Goal: Task Accomplishment & Management: Manage account settings

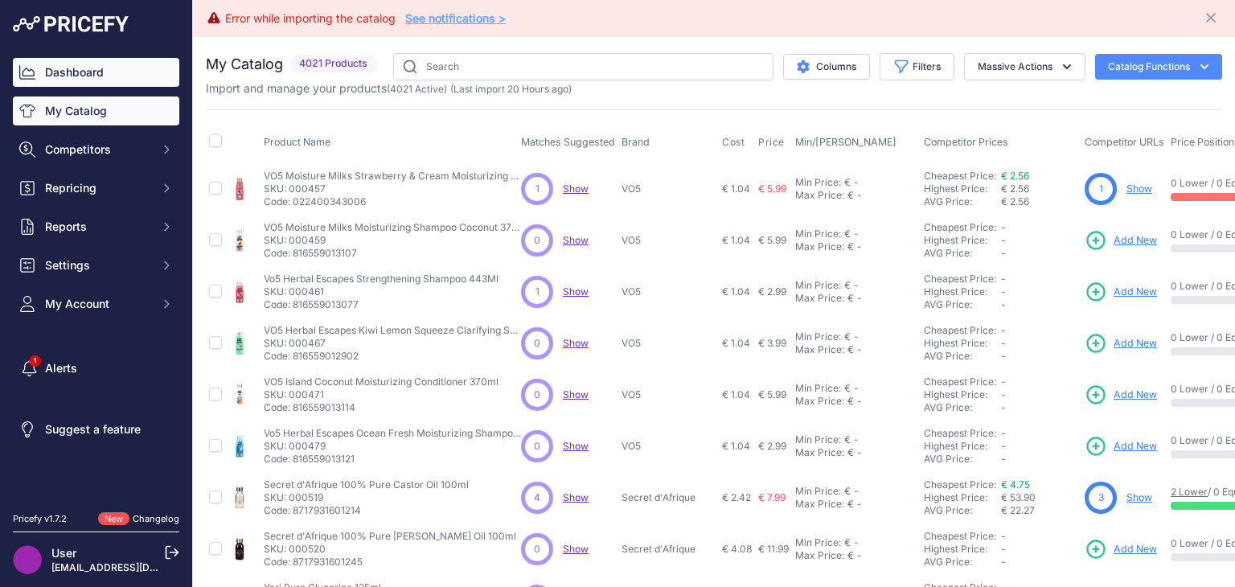
click at [114, 78] on link "Dashboard" at bounding box center [96, 72] width 166 height 29
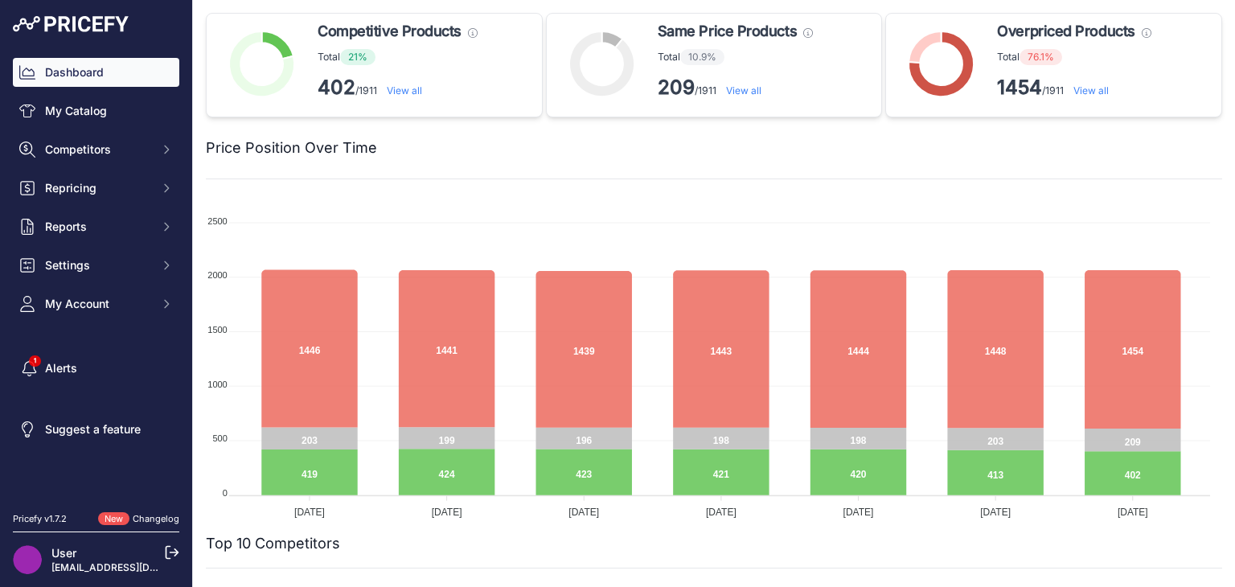
click at [1007, 62] on p "Total 76.1%" at bounding box center [1074, 57] width 154 height 16
click at [1012, 84] on strong "1454" at bounding box center [1019, 87] width 45 height 23
click at [1098, 92] on link "View all" at bounding box center [1090, 90] width 35 height 12
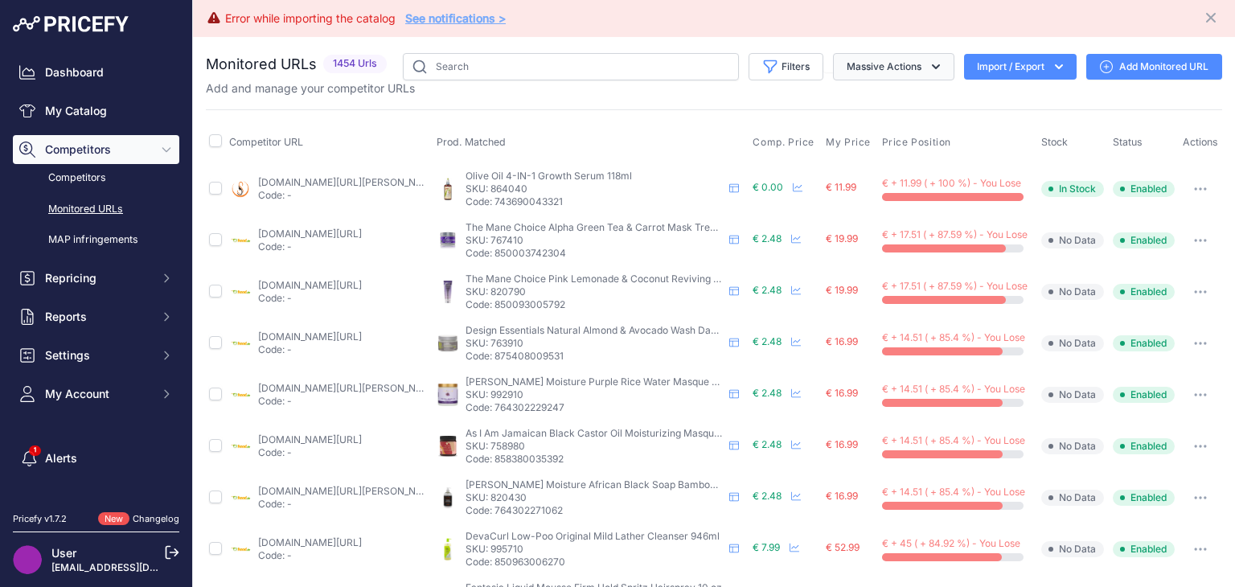
click at [930, 63] on icon "button" at bounding box center [936, 67] width 16 height 16
click at [789, 60] on button "Filters" at bounding box center [786, 66] width 75 height 27
click at [72, 119] on link "My Catalog" at bounding box center [96, 110] width 166 height 29
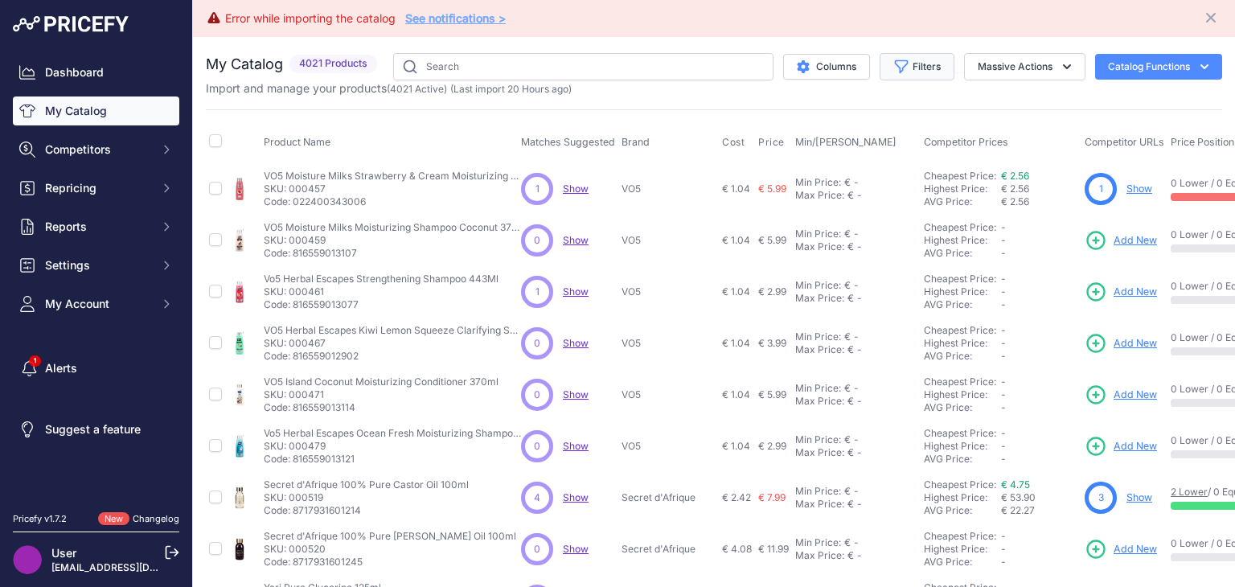
click at [901, 55] on button "Filters" at bounding box center [917, 66] width 75 height 27
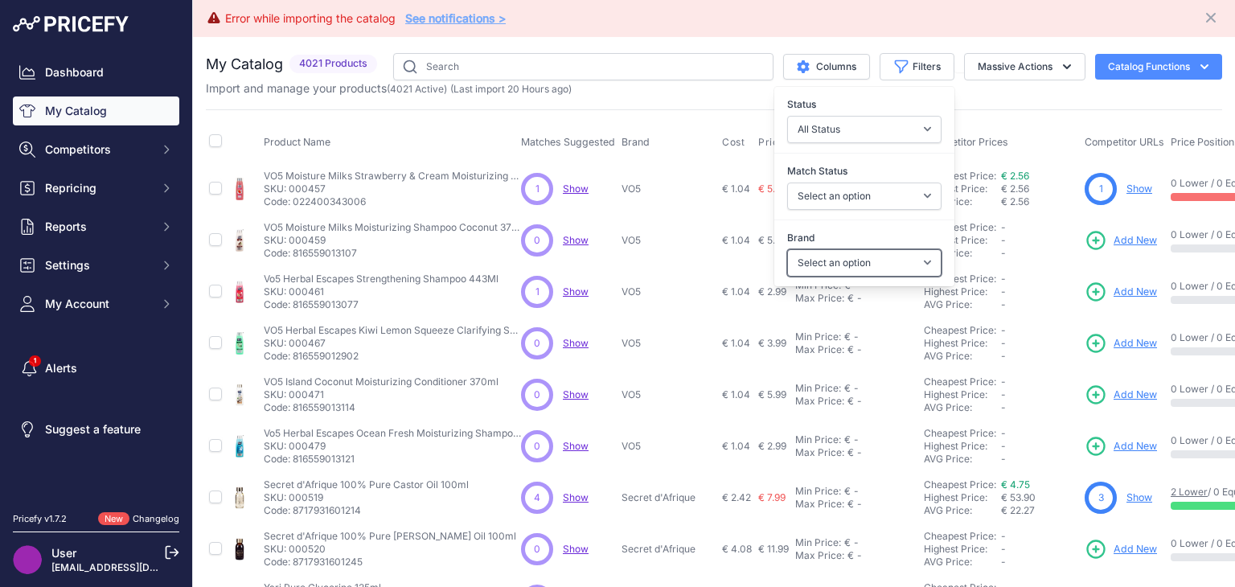
click at [910, 252] on select "Select an option A3 Activilong ADF Adore Affirm Africa's Best African Afri Afri…" at bounding box center [864, 262] width 154 height 27
select select "African Pride"
click at [787, 249] on select "Select an option A3 Activilong ADF Adore Affirm Africa's Best African Afri Afri…" at bounding box center [864, 262] width 154 height 27
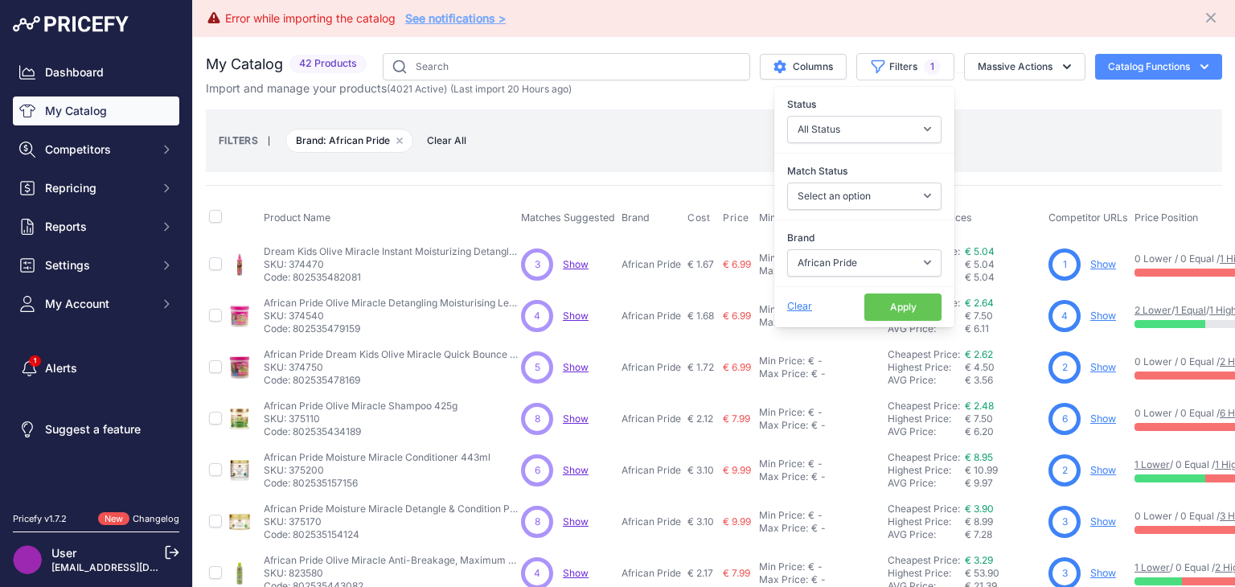
click at [893, 296] on button "Apply" at bounding box center [902, 306] width 77 height 27
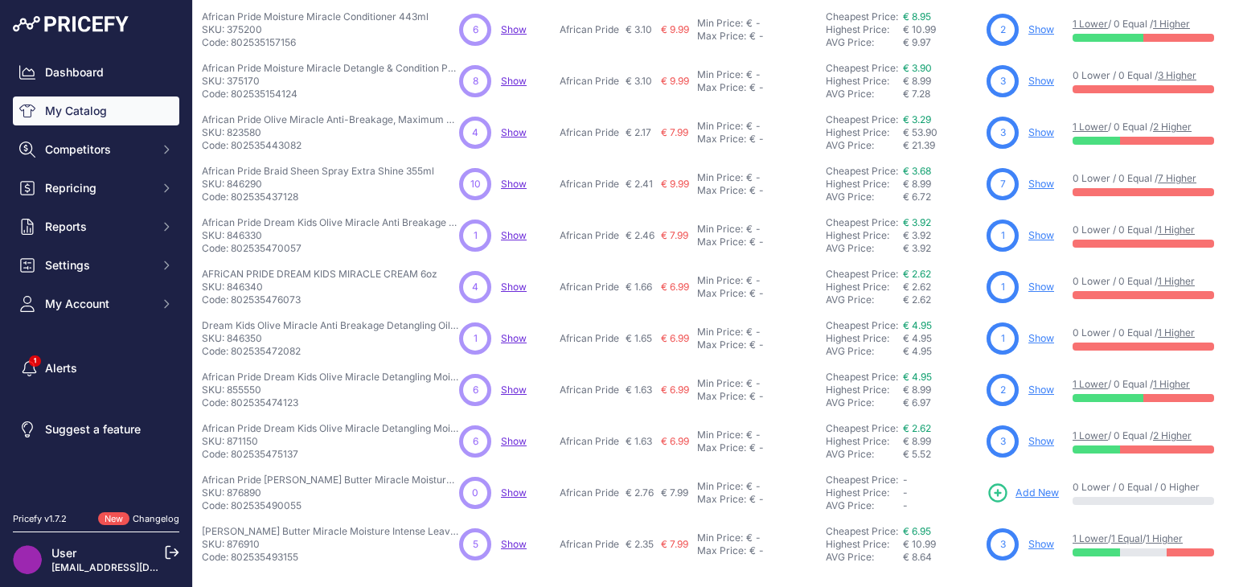
scroll to position [501, 62]
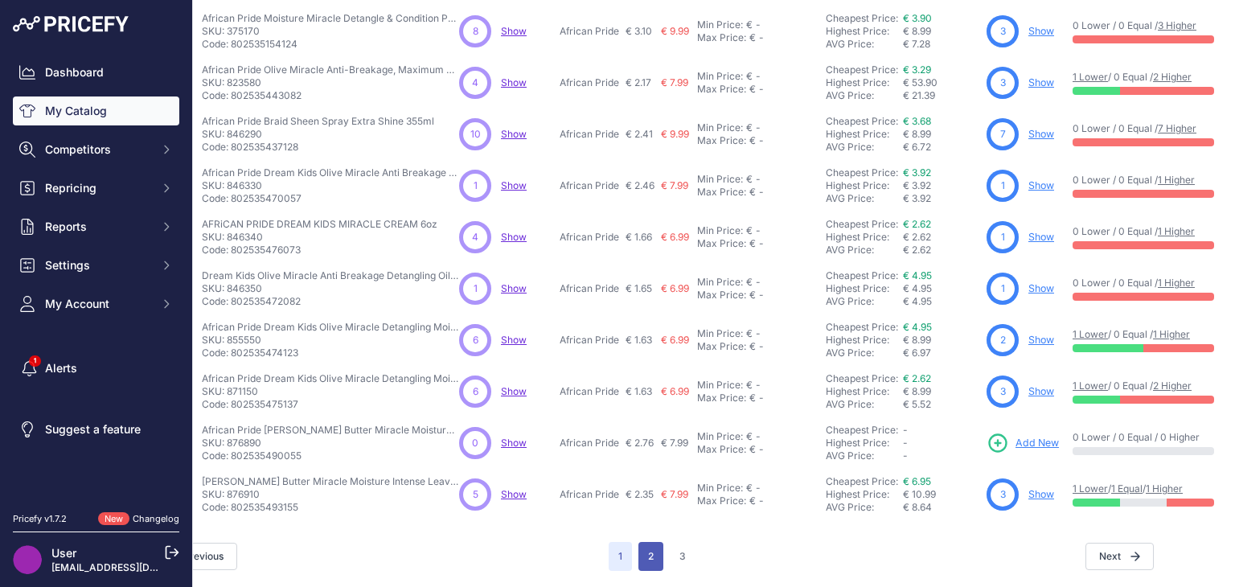
click at [646, 547] on button "2" at bounding box center [650, 556] width 25 height 29
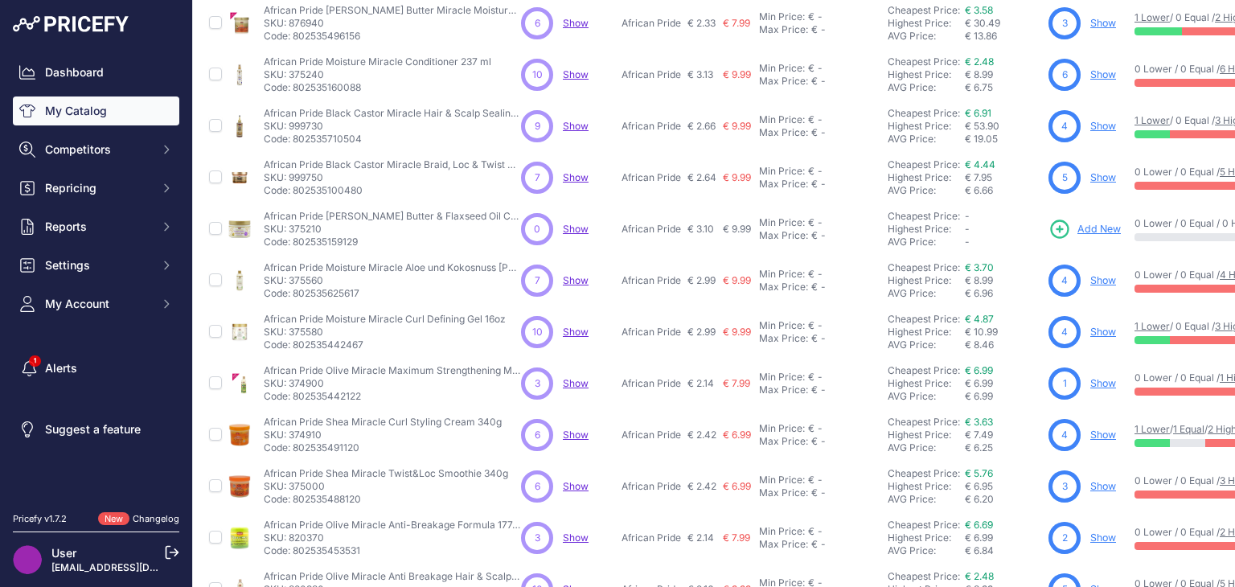
scroll to position [501, 0]
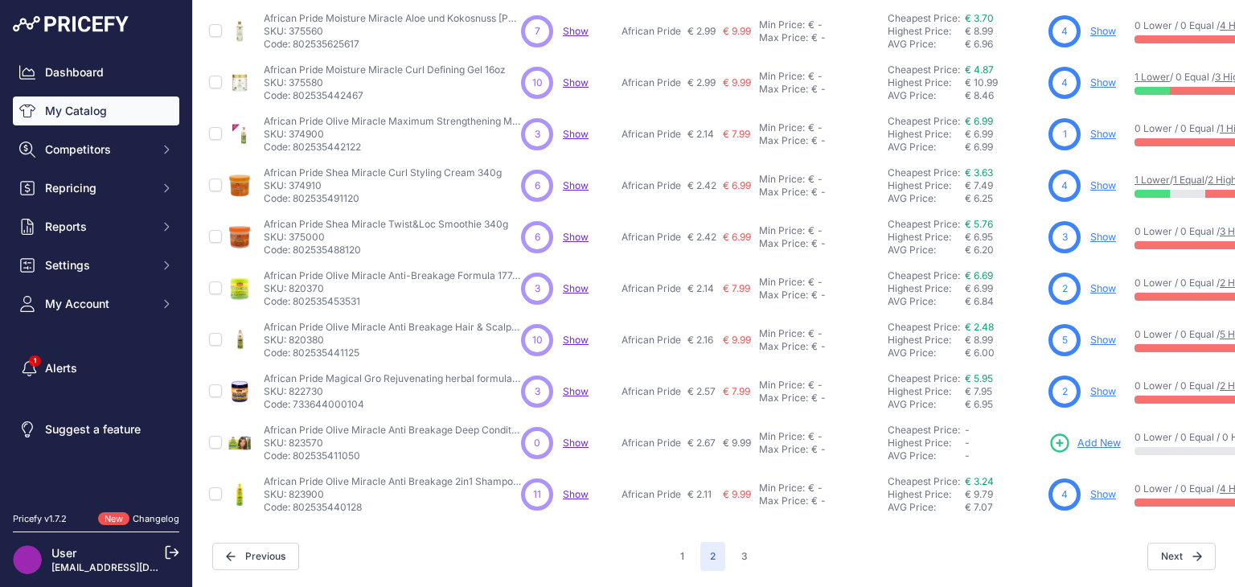
click at [1094, 488] on link "Show" at bounding box center [1103, 494] width 26 height 12
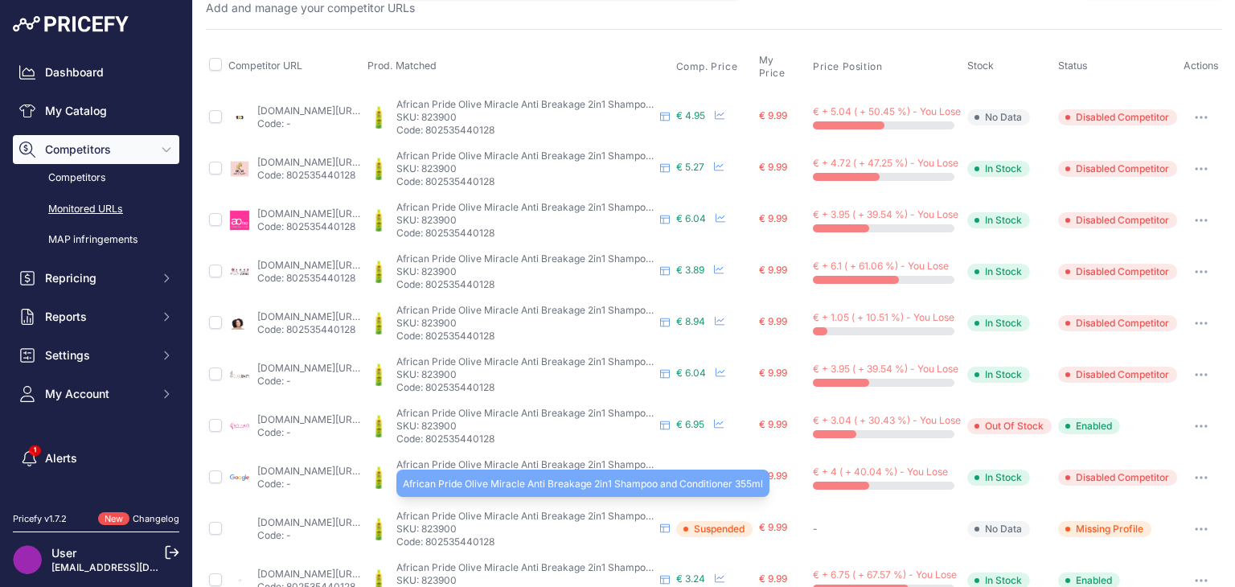
scroll to position [161, 0]
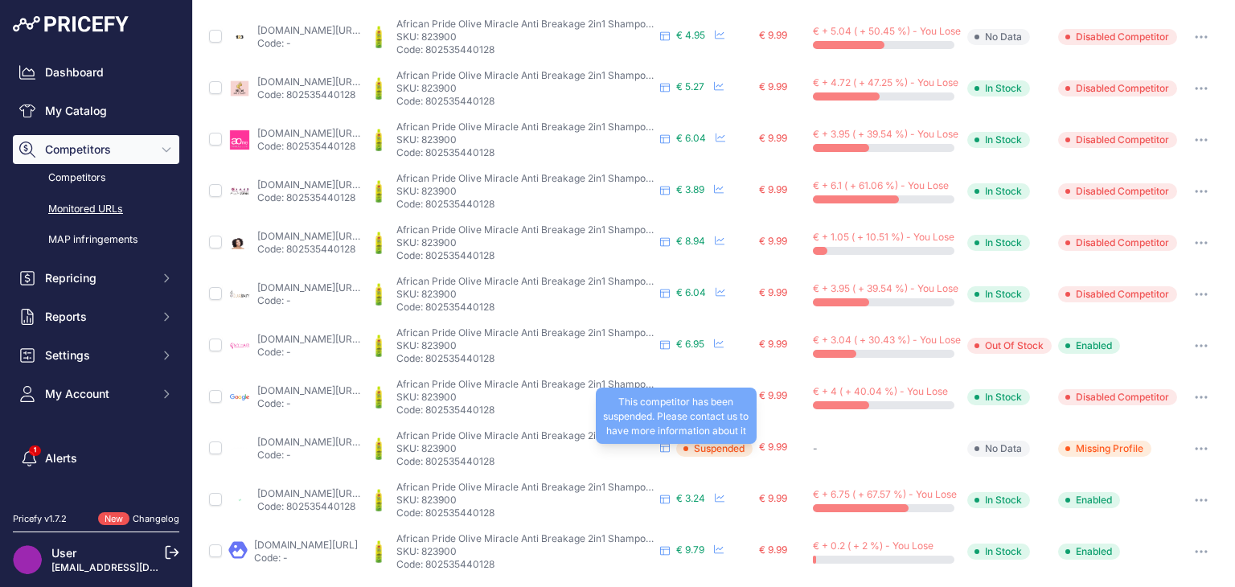
click at [753, 454] on span "Suspended" at bounding box center [714, 449] width 76 height 16
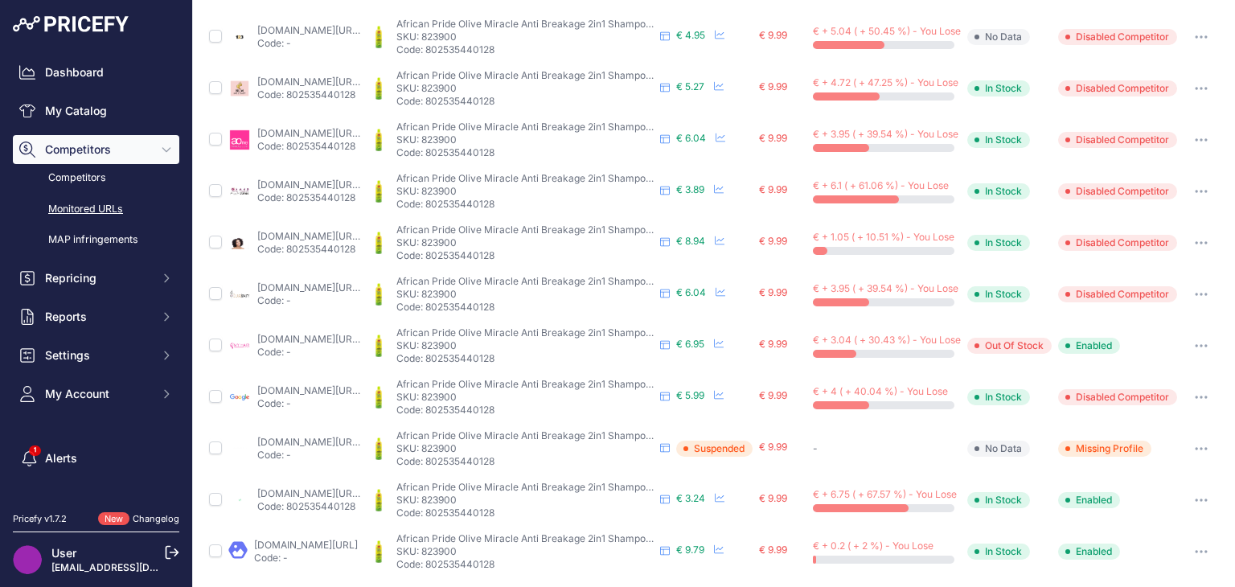
click at [312, 441] on link "[DOMAIN_NAME][URL]" at bounding box center [309, 442] width 104 height 12
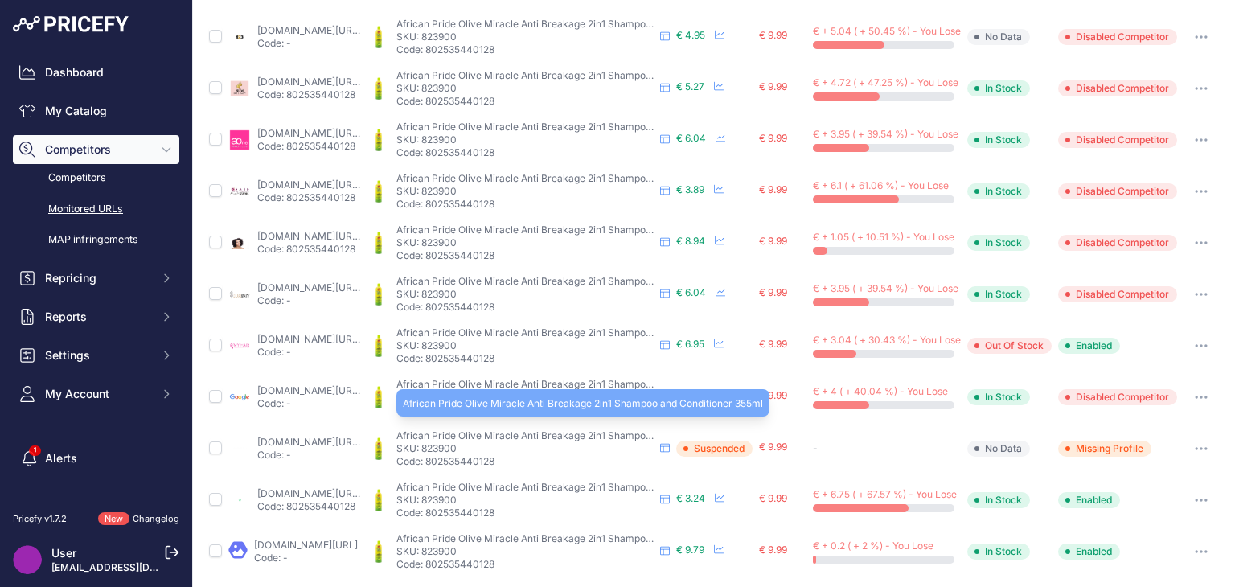
click at [533, 429] on span "African Pride Olive Miracle Anti Breakage 2in1 Shampoo and Conditioner 355ml" at bounding box center [576, 435] width 360 height 12
copy div "African Pride Olive Miracle Anti Breakage 2in1 Shampoo and Conditioner 355ml"
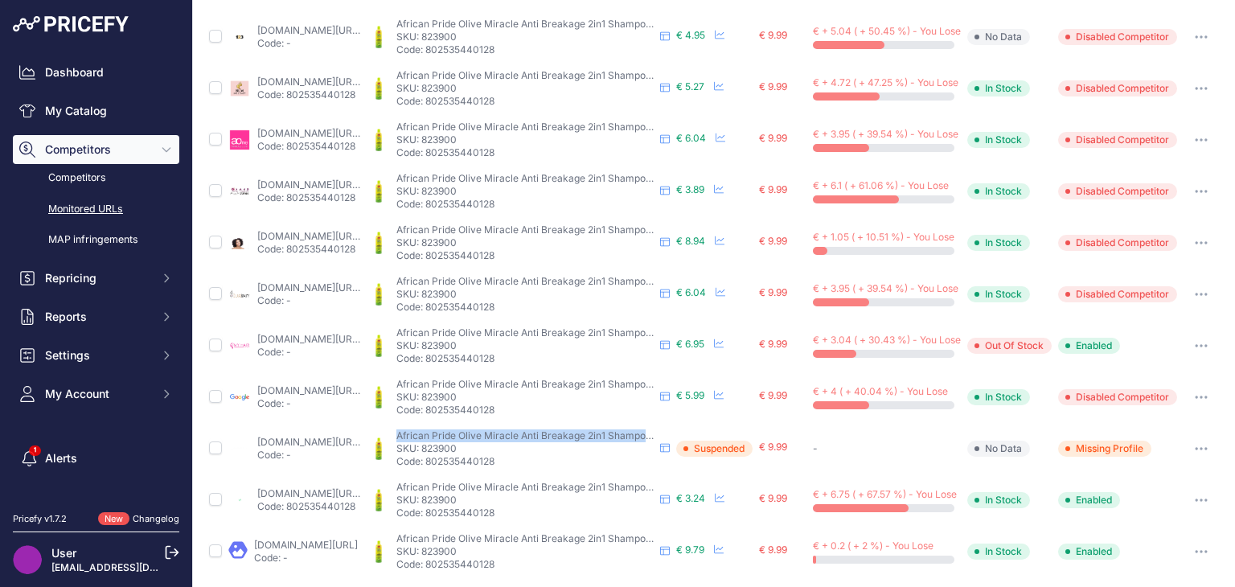
scroll to position [178, 0]
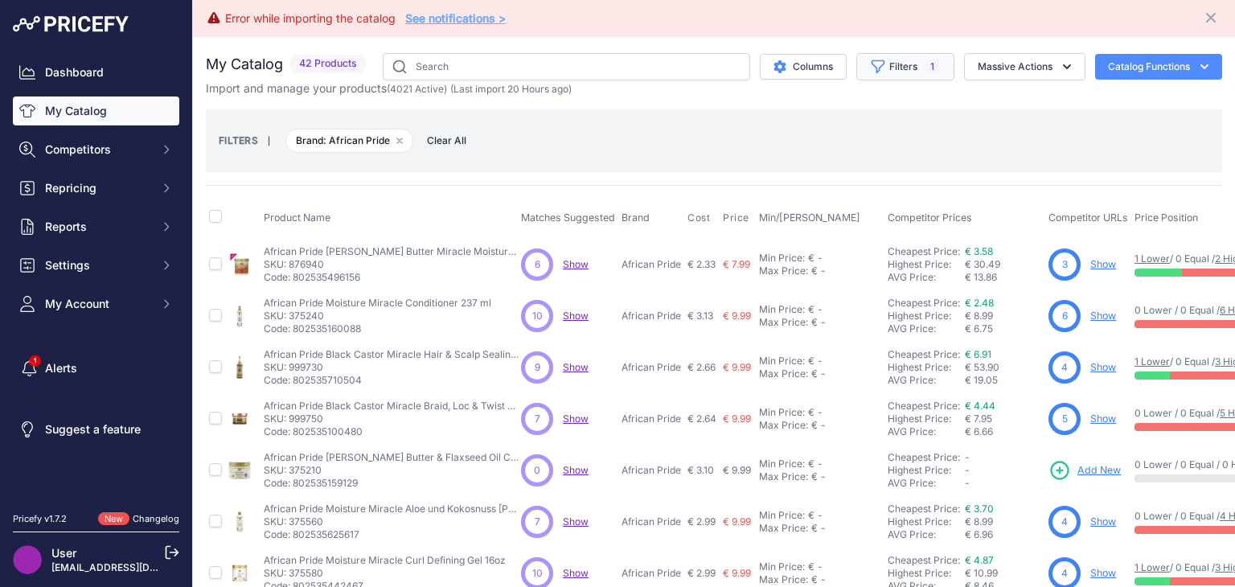
click at [913, 59] on button "Filters 1" at bounding box center [905, 66] width 98 height 27
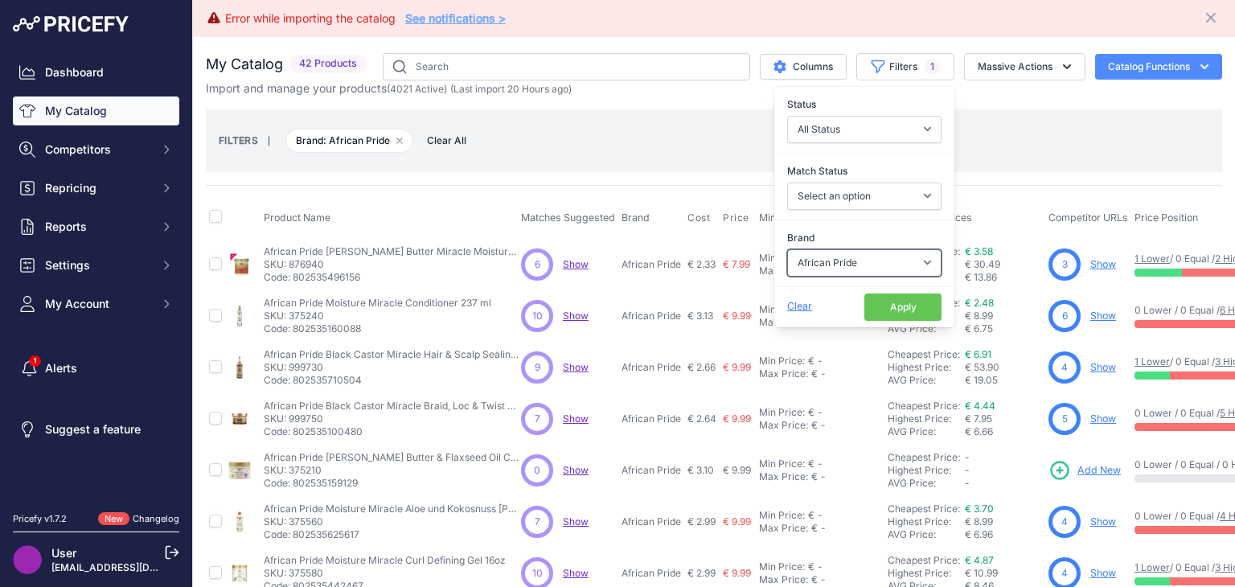
click at [906, 269] on select "Select an option A3 Activilong ADF Adore Affirm Africa's Best African Afri Afri…" at bounding box center [864, 262] width 154 height 27
click at [911, 257] on select "Select an option A3 Activilong ADF Adore Affirm Africa's Best African Afri Afri…" at bounding box center [864, 262] width 154 height 27
select select "[PERSON_NAME]"
click at [787, 249] on select "Select an option A3 Activilong ADF Adore Affirm Africa's Best African Afri Afri…" at bounding box center [864, 262] width 154 height 27
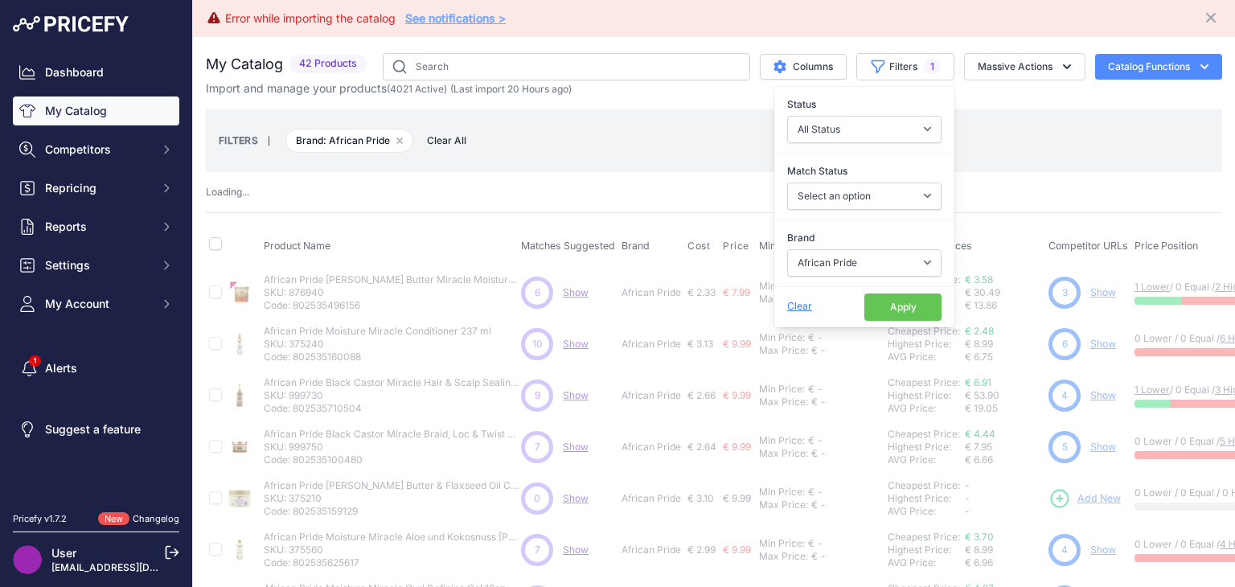
click at [864, 314] on button "Apply" at bounding box center [902, 306] width 77 height 27
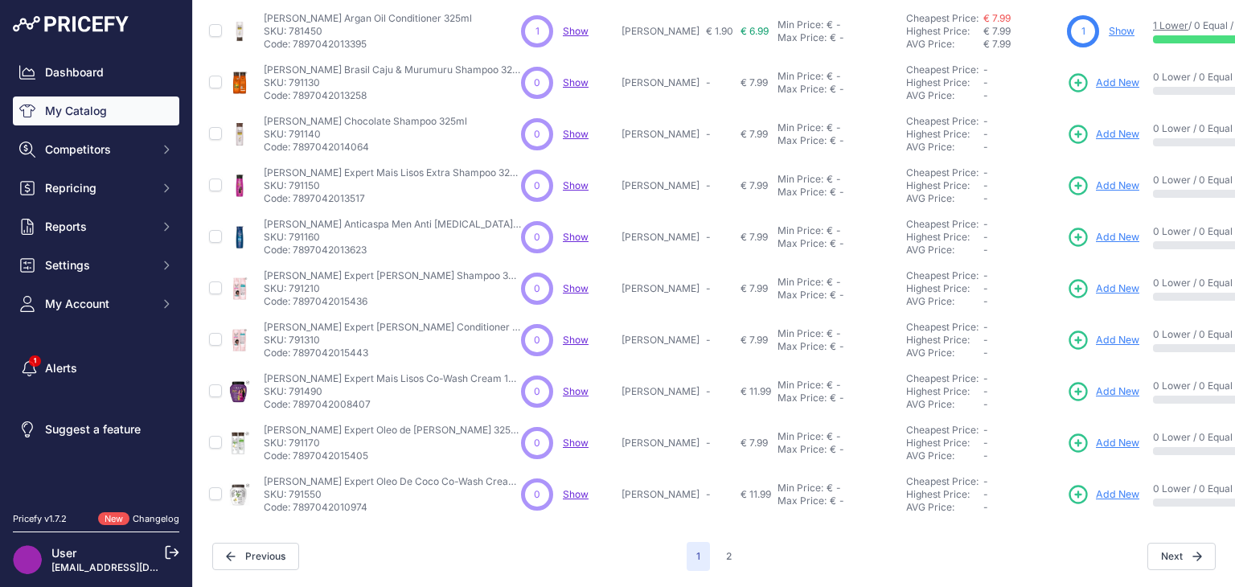
scroll to position [501, 0]
click at [112, 123] on link "My Catalog" at bounding box center [96, 110] width 166 height 29
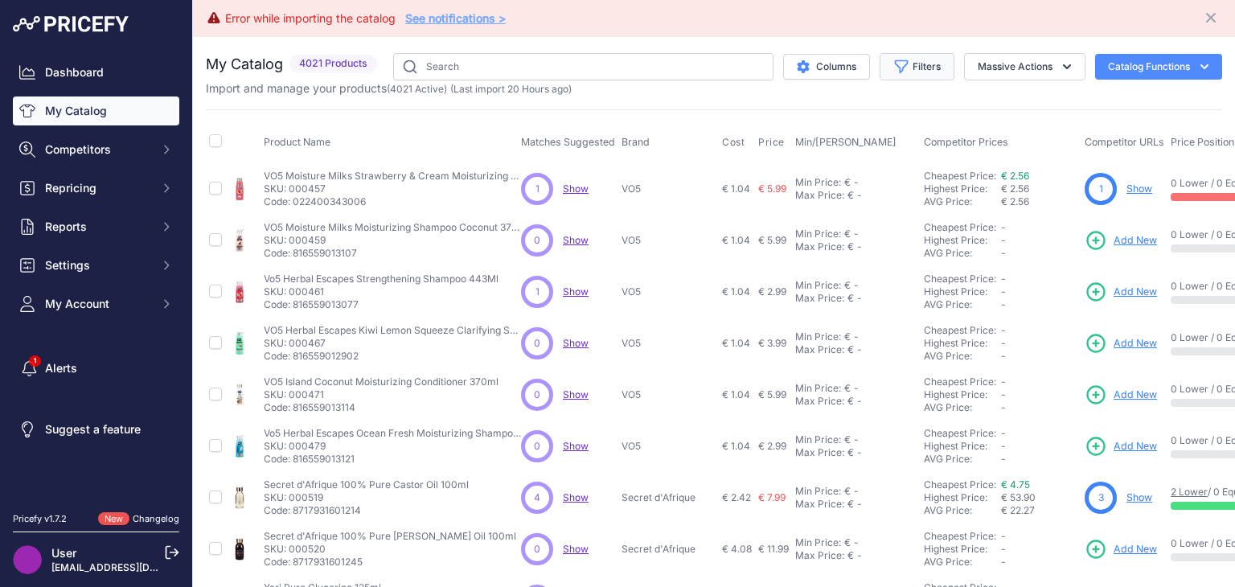
click at [880, 59] on button "Filters" at bounding box center [917, 66] width 75 height 27
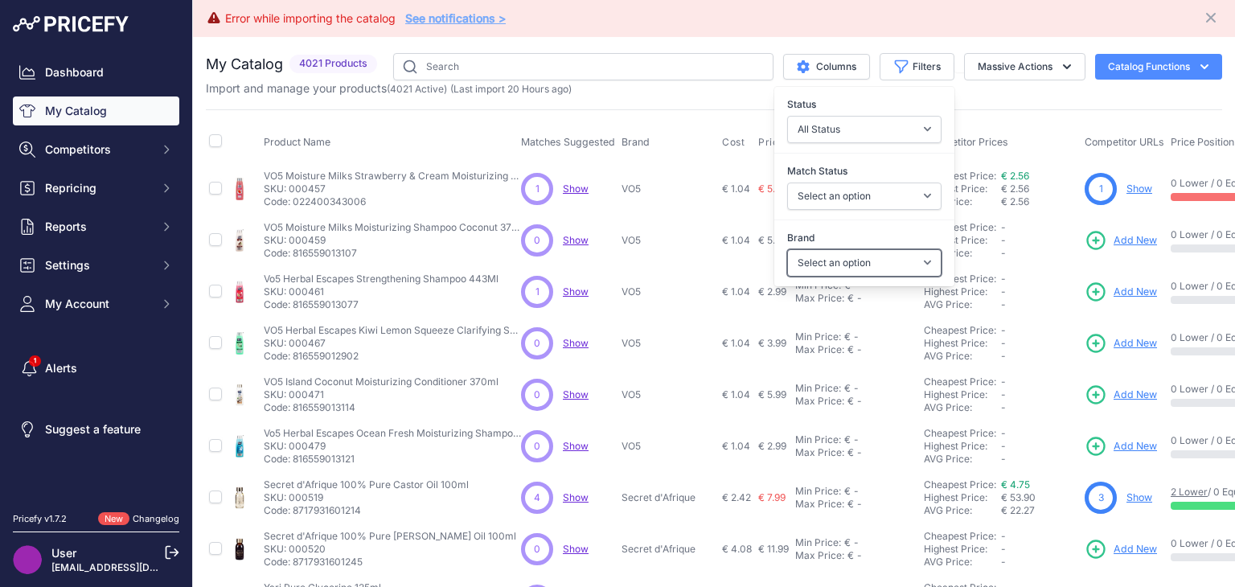
click at [903, 261] on select "Select an option A3 Activilong ADF Adore Affirm Africa's Best African Afri Afri…" at bounding box center [864, 262] width 154 height 27
select select "[PERSON_NAME]"
click at [787, 249] on select "Select an option A3 Activilong ADF Adore Affirm Africa's Best African Afri Afri…" at bounding box center [864, 262] width 154 height 27
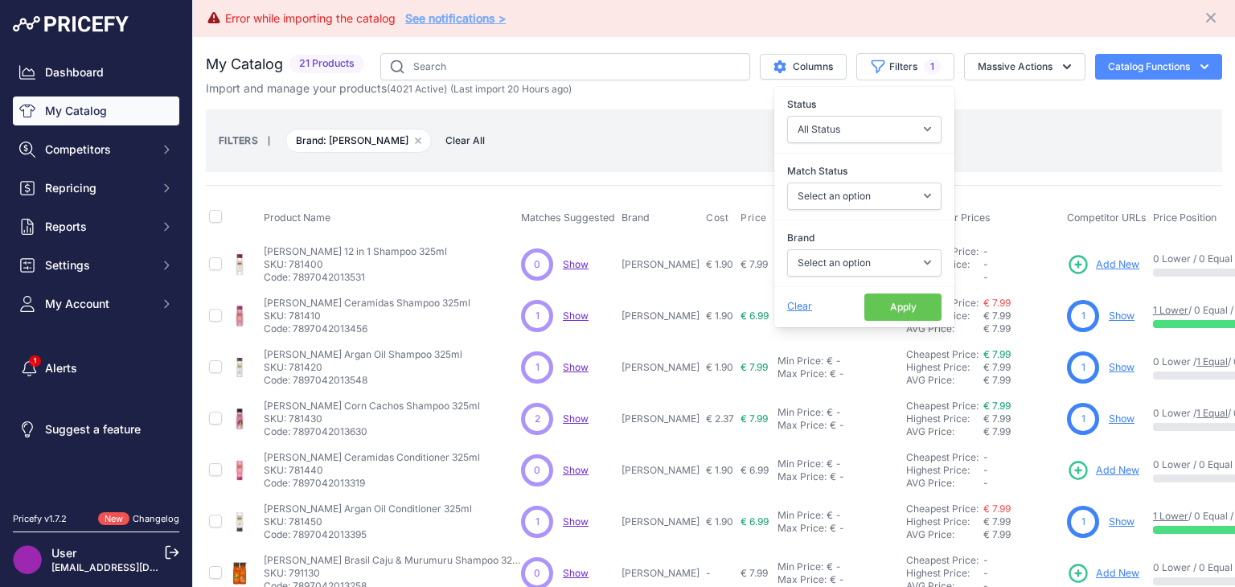
click at [884, 314] on button "Apply" at bounding box center [902, 306] width 77 height 27
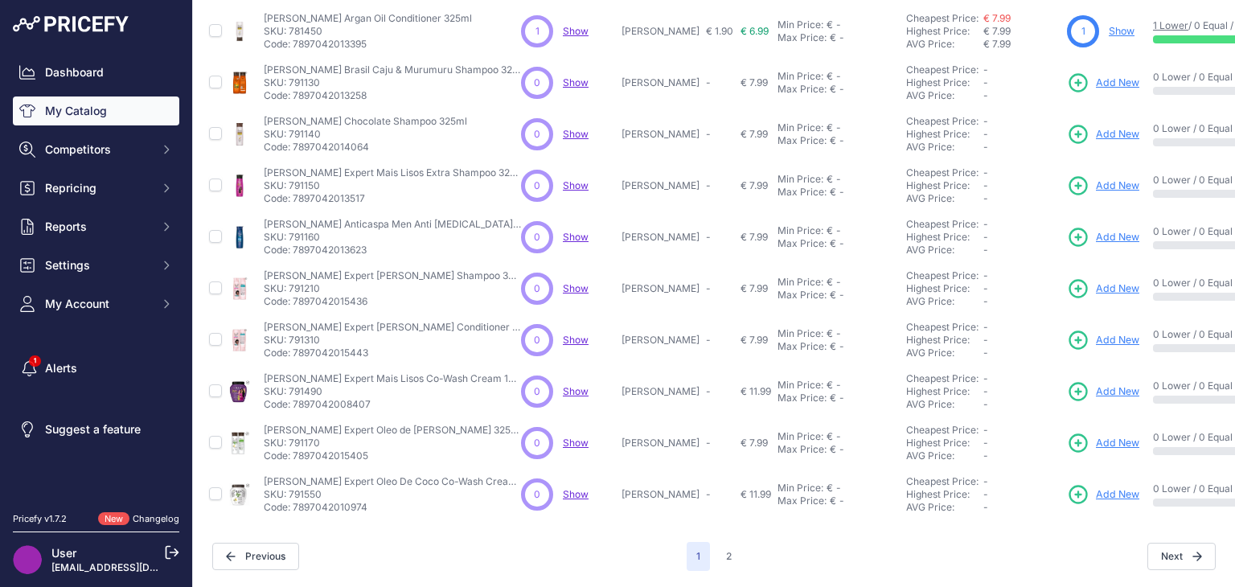
scroll to position [501, 0]
